Goal: Information Seeking & Learning: Learn about a topic

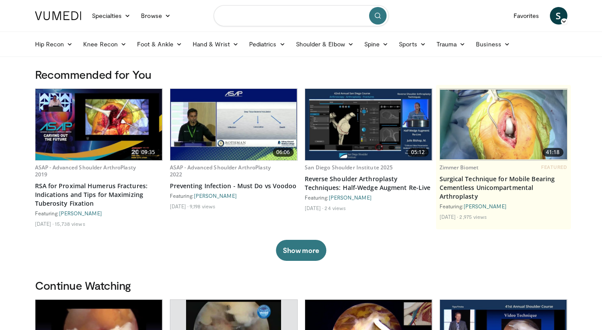
click at [273, 10] on input "Search topics, interventions" at bounding box center [300, 15] width 175 height 21
type input "**********"
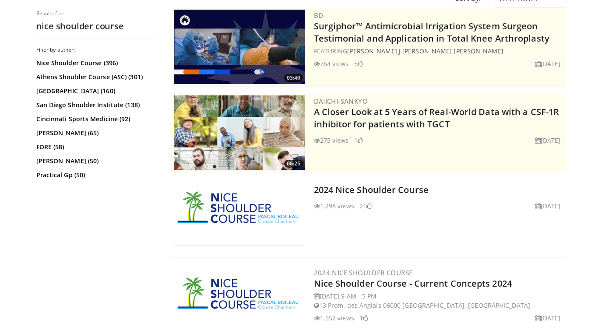
scroll to position [104, 0]
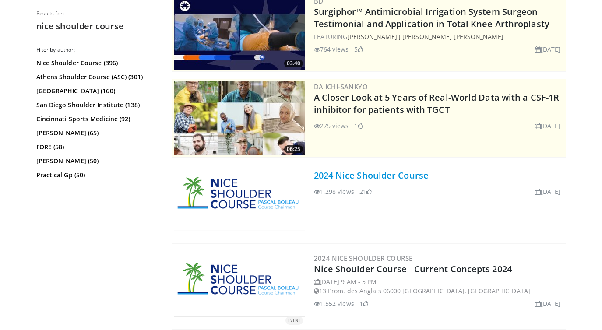
click at [348, 178] on link "2024 Nice Shoulder Course" at bounding box center [371, 175] width 115 height 12
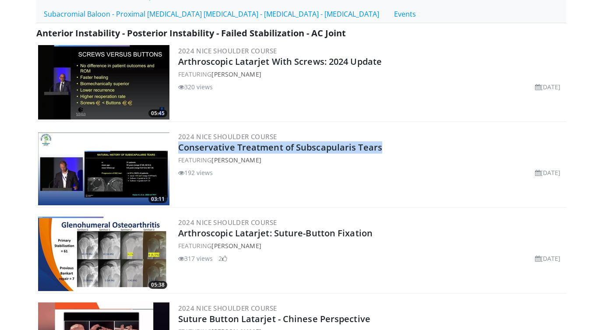
scroll to position [221, 0]
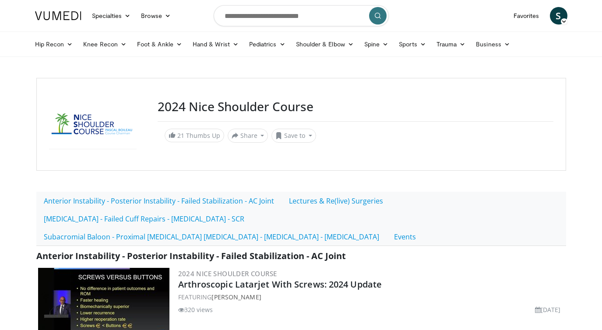
click at [198, 103] on h3 "2024 Nice Shoulder Course" at bounding box center [354, 106] width 395 height 15
click at [94, 135] on div at bounding box center [98, 124] width 98 height 50
click at [212, 110] on h3 "2024 Nice Shoulder Course" at bounding box center [354, 106] width 395 height 15
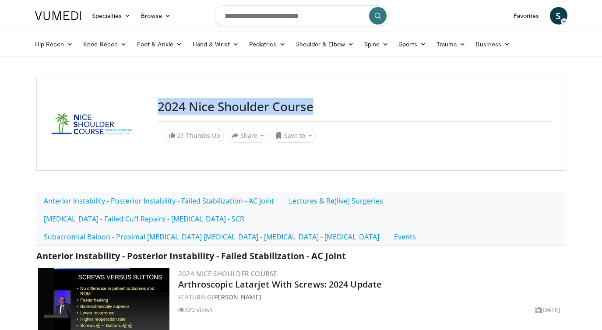
click at [212, 110] on h3 "2024 Nice Shoulder Course" at bounding box center [354, 106] width 395 height 15
click at [80, 201] on link "Anterior Instability - Posterior Instability - Failed Stabilization - AC Joint" at bounding box center [158, 201] width 245 height 18
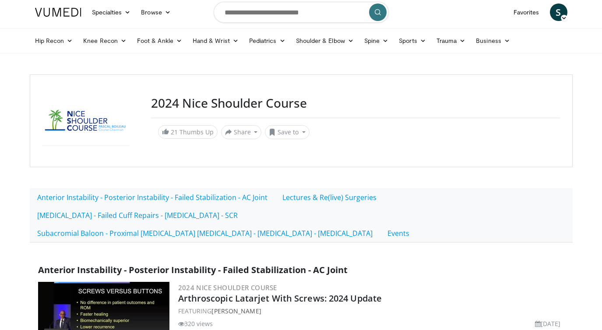
scroll to position [6, 0]
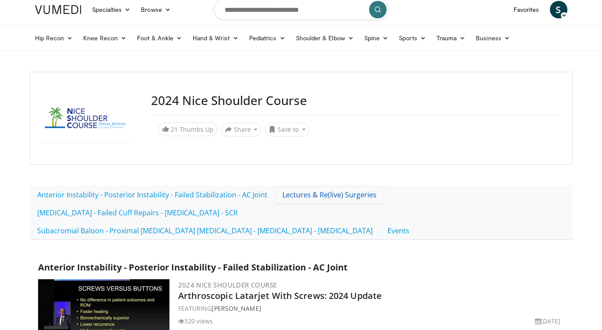
click at [312, 195] on link "Lectures & Re(live) Surgeries" at bounding box center [329, 194] width 109 height 18
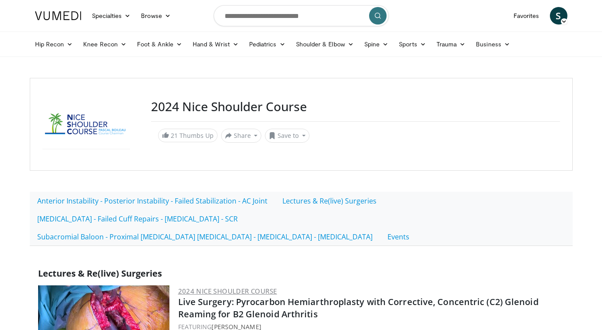
scroll to position [1, 0]
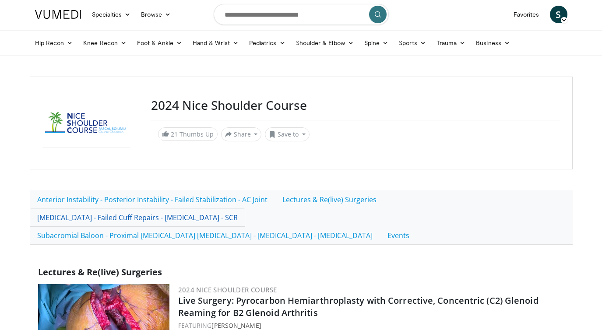
click at [161, 218] on link "[MEDICAL_DATA] - Failed Cuff Repairs - [MEDICAL_DATA] - SCR" at bounding box center [137, 217] width 215 height 18
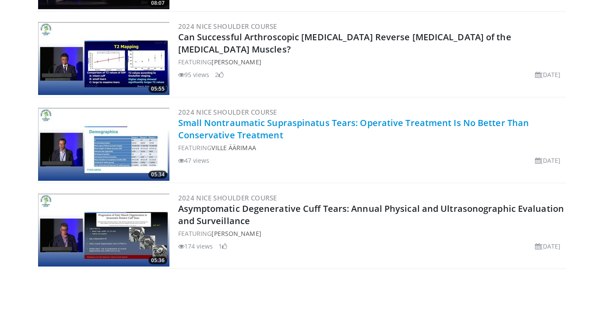
scroll to position [3848, 0]
